Goal: Task Accomplishment & Management: Manage account settings

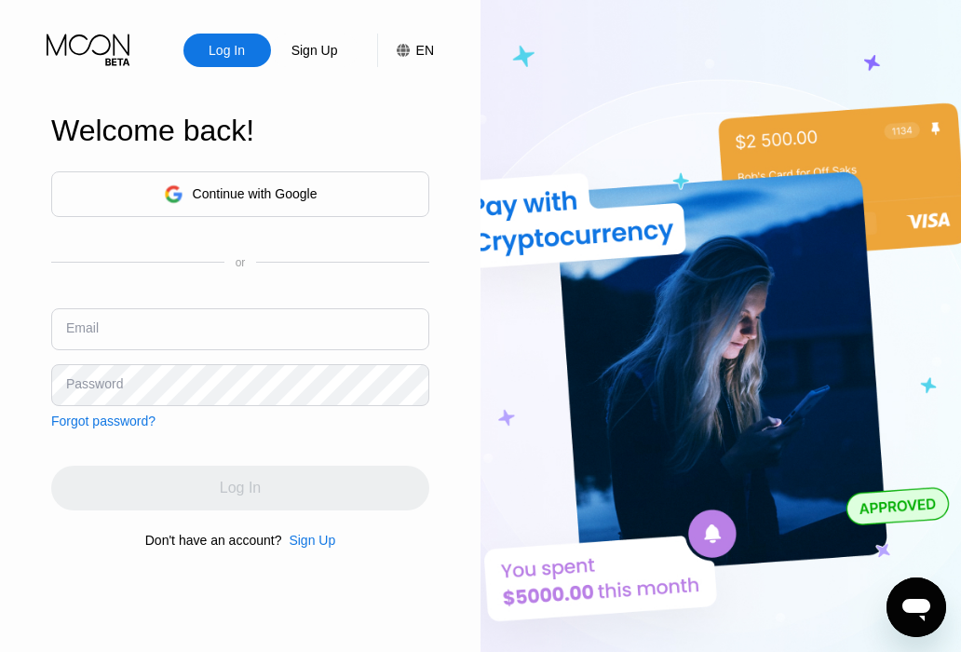
click at [107, 327] on input "text" at bounding box center [240, 329] width 378 height 42
paste input "[EMAIL_ADDRESS][DOMAIN_NAME]"
type input "[EMAIL_ADDRESS][DOMAIN_NAME]"
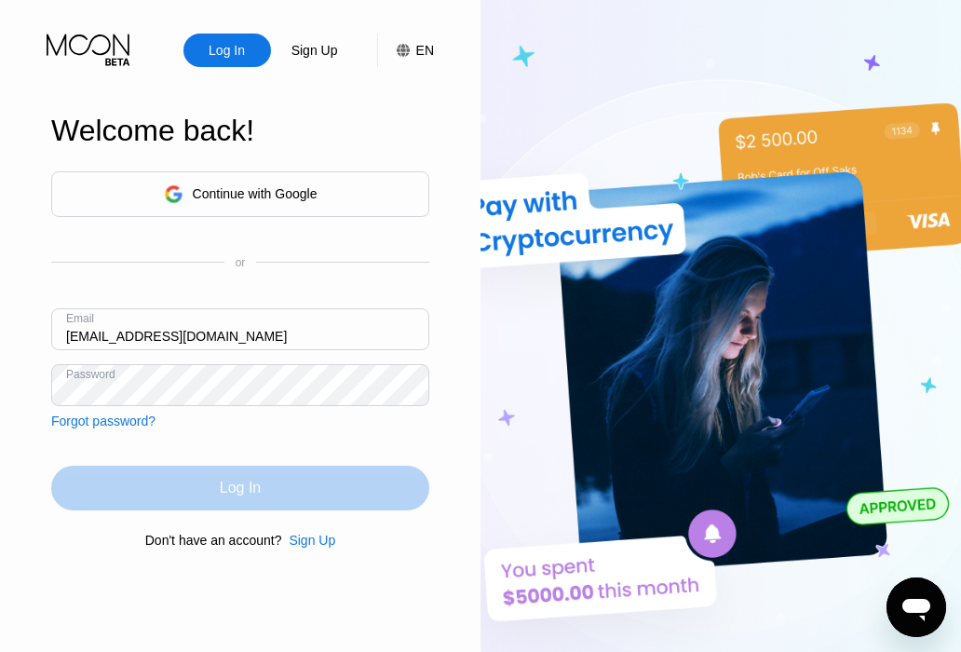
click at [345, 489] on div "Log In" at bounding box center [240, 488] width 378 height 45
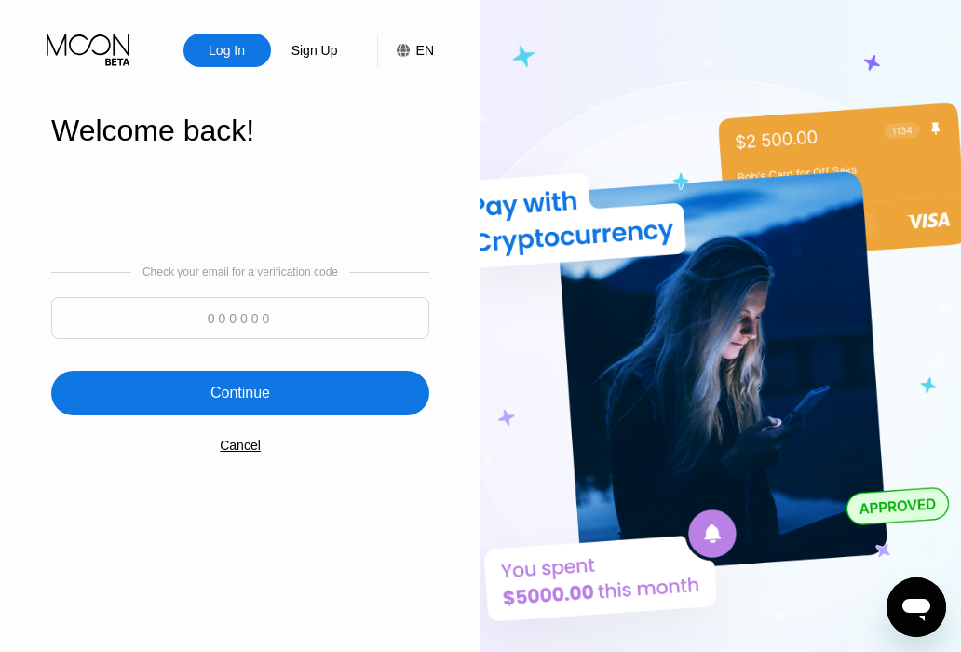
click at [358, 296] on div "Check your email for a verification code" at bounding box center [240, 306] width 378 height 83
click at [355, 311] on input at bounding box center [240, 318] width 378 height 42
click at [355, 319] on input at bounding box center [240, 318] width 378 height 42
type input "384338"
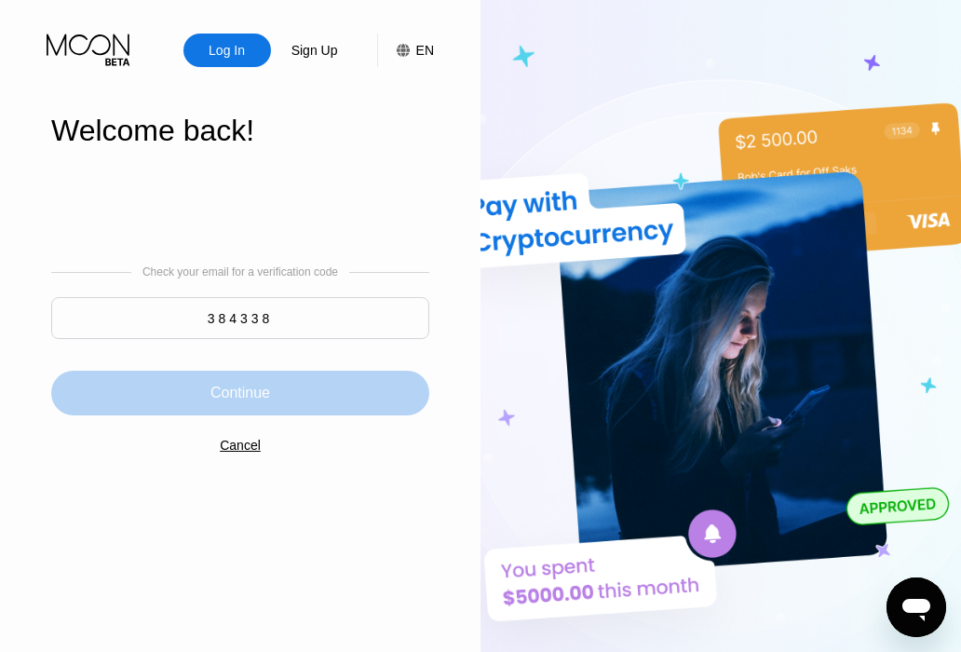
click at [345, 391] on div "Continue" at bounding box center [240, 393] width 378 height 45
